Goal: Book appointment/travel/reservation

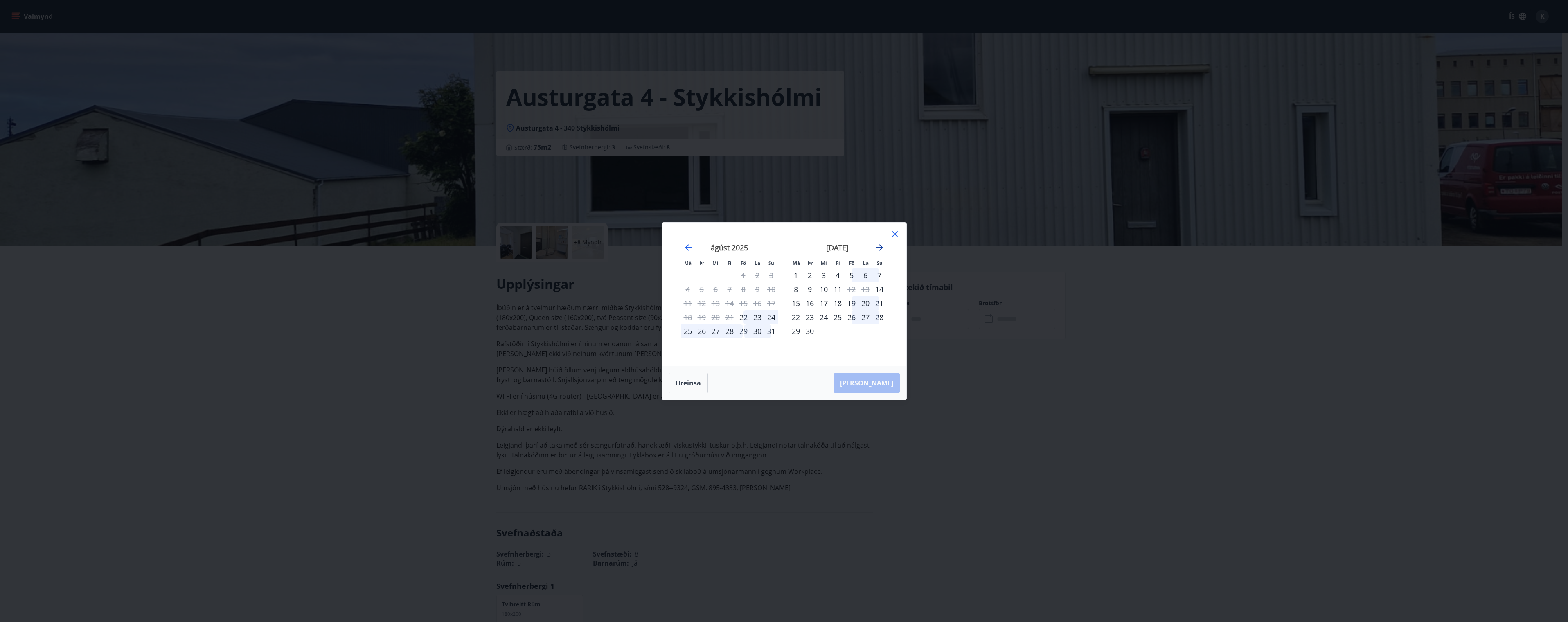
click at [880, 245] on icon "Move forward to switch to the next month." at bounding box center [880, 247] width 7 height 7
click at [882, 245] on icon "Move forward to switch to the next month." at bounding box center [880, 248] width 10 height 10
click at [895, 237] on icon at bounding box center [895, 234] width 10 height 10
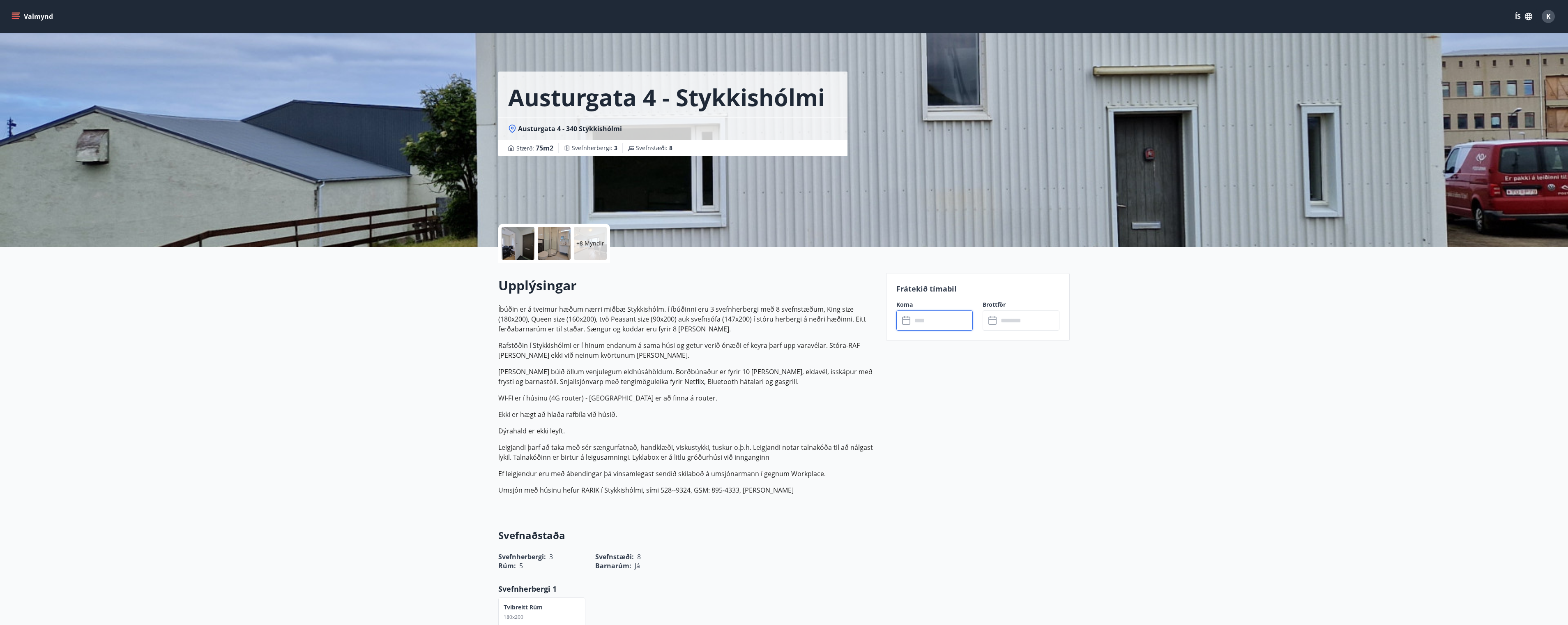
click at [9, 12] on div "Valmynd ÍS K" at bounding box center [784, 17] width 1568 height 33
click at [13, 13] on icon "menu" at bounding box center [15, 16] width 8 height 8
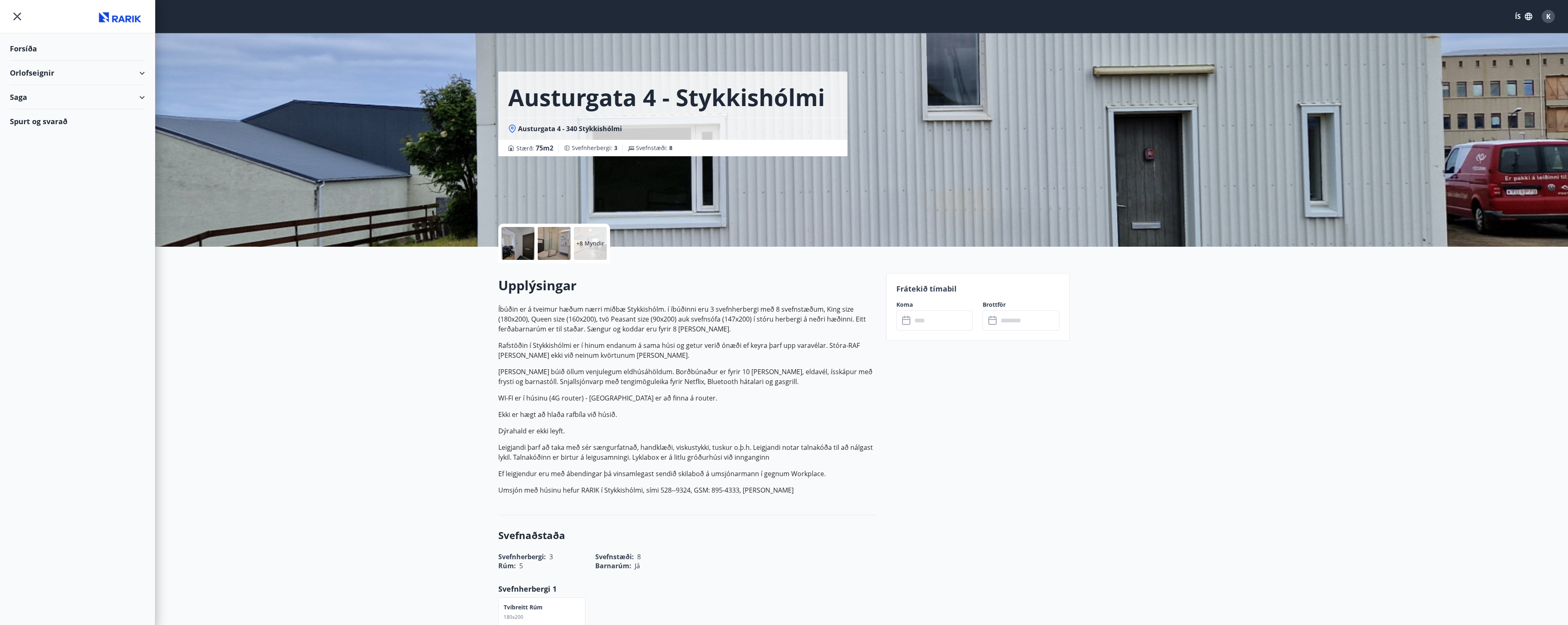
click at [34, 71] on div "Orlofseignir" at bounding box center [77, 73] width 135 height 24
click at [37, 91] on div "Framboð" at bounding box center [78, 94] width 122 height 17
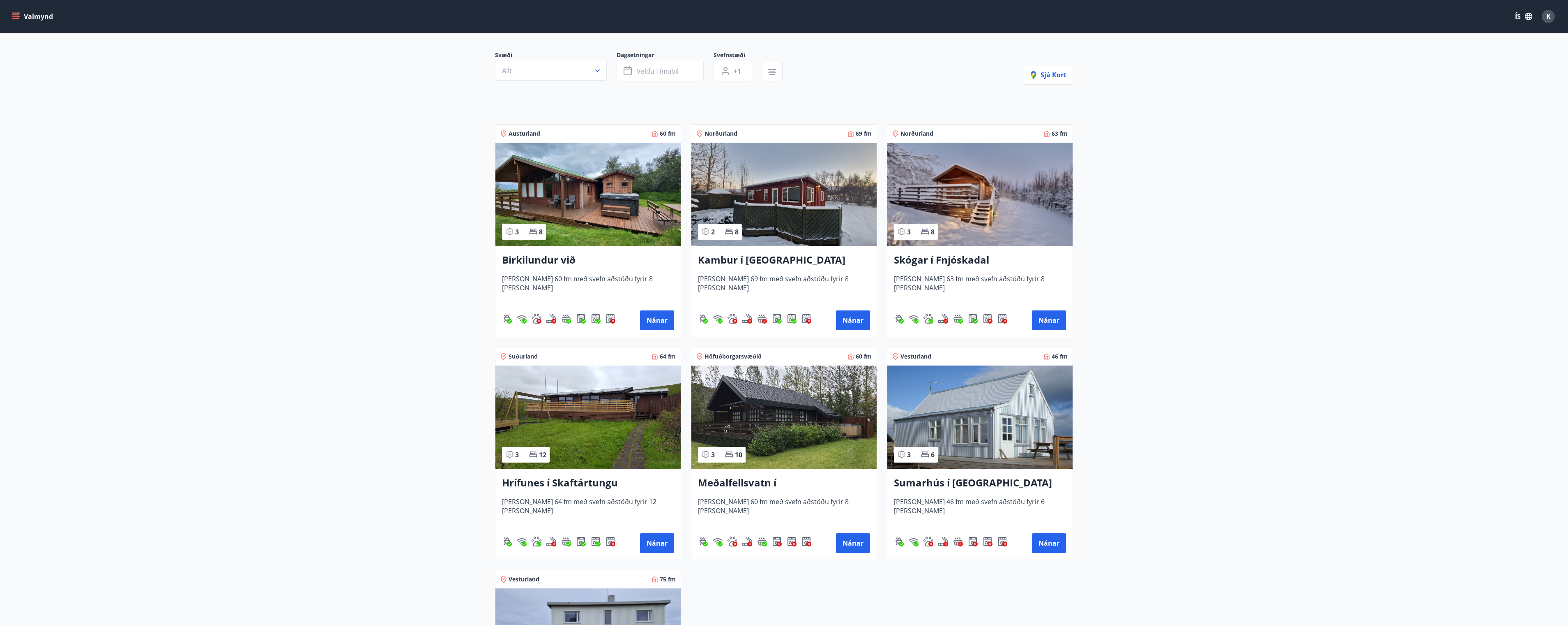
scroll to position [124, 0]
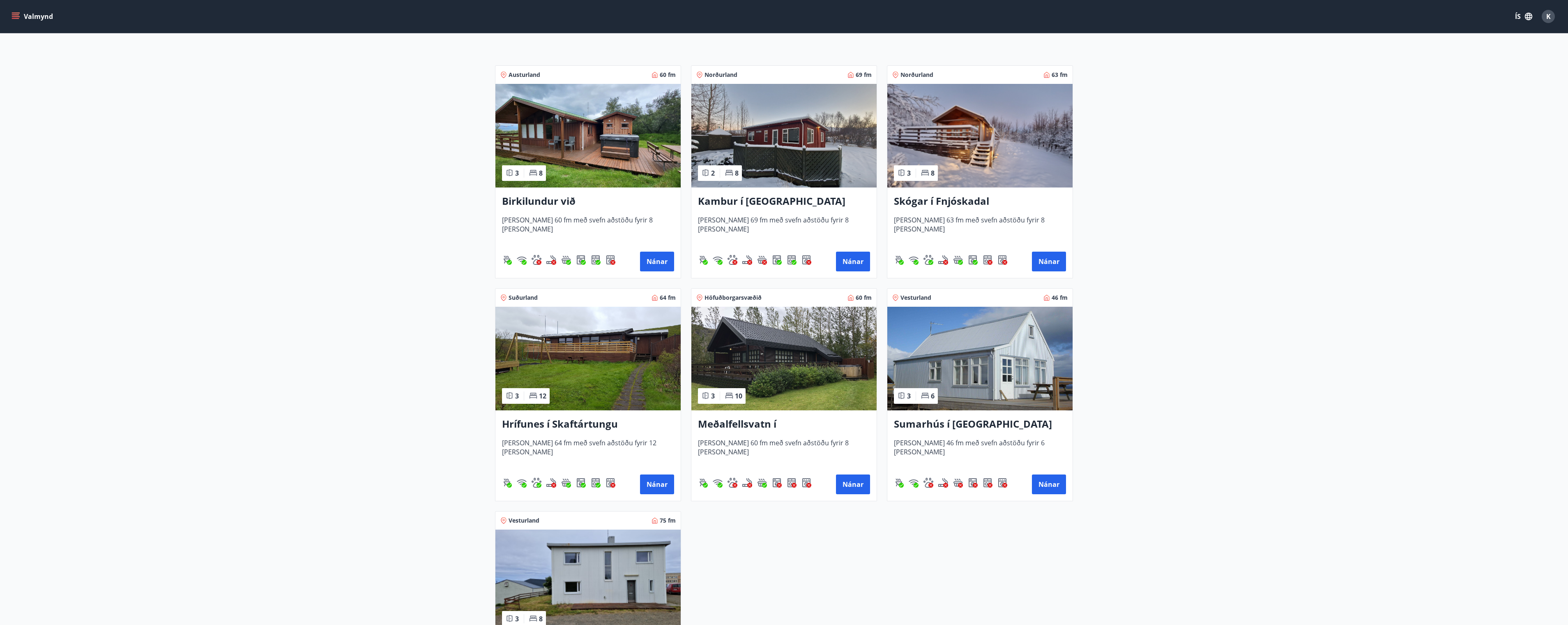
click at [800, 401] on img at bounding box center [783, 358] width 185 height 103
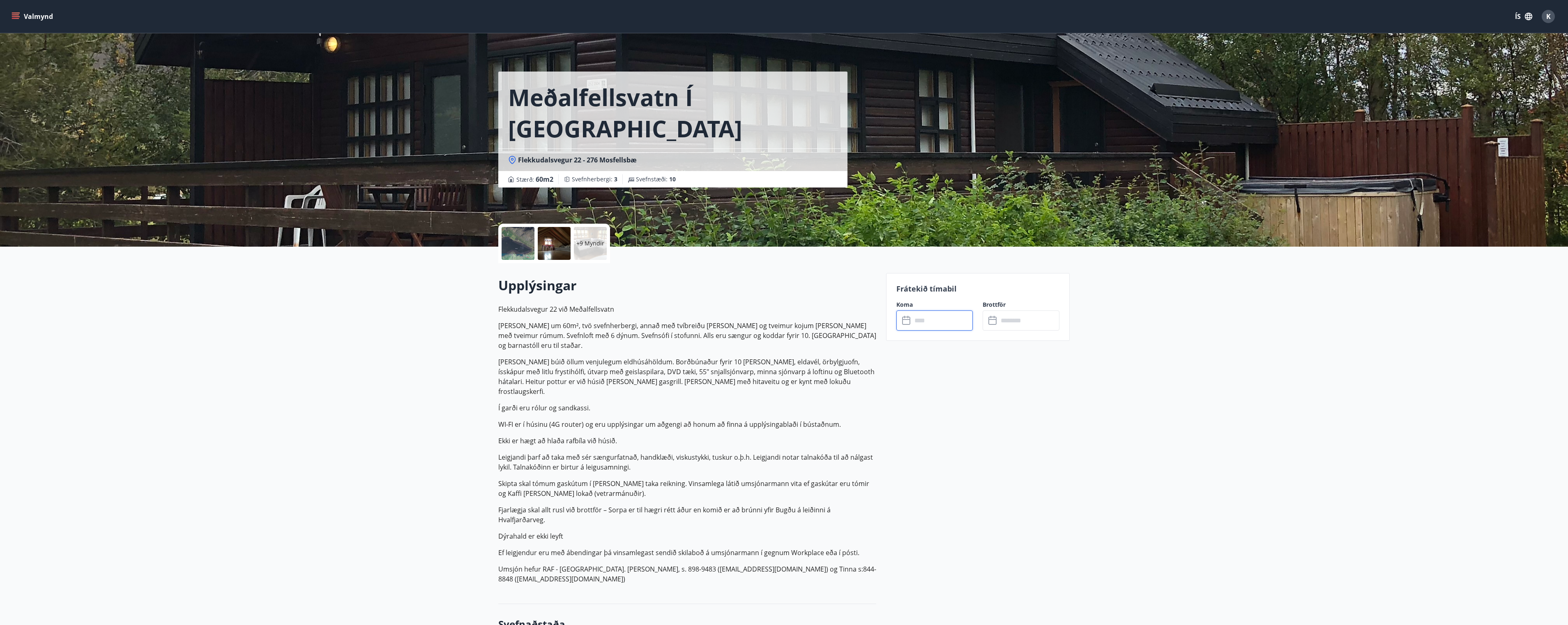
click at [931, 324] on input "text" at bounding box center [942, 320] width 61 height 20
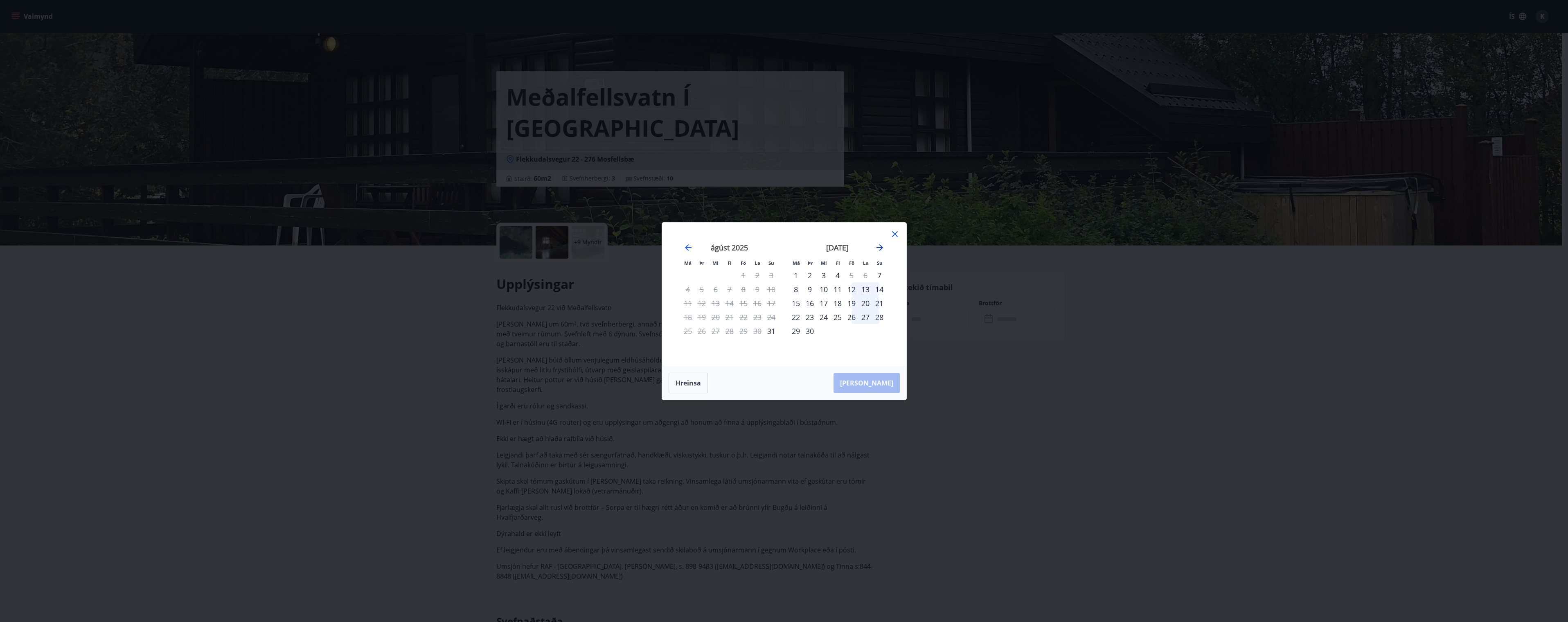
click at [878, 245] on icon "Move forward to switch to the next month." at bounding box center [880, 248] width 10 height 10
click at [895, 234] on icon at bounding box center [894, 234] width 5 height 5
